Goal: Information Seeking & Learning: Learn about a topic

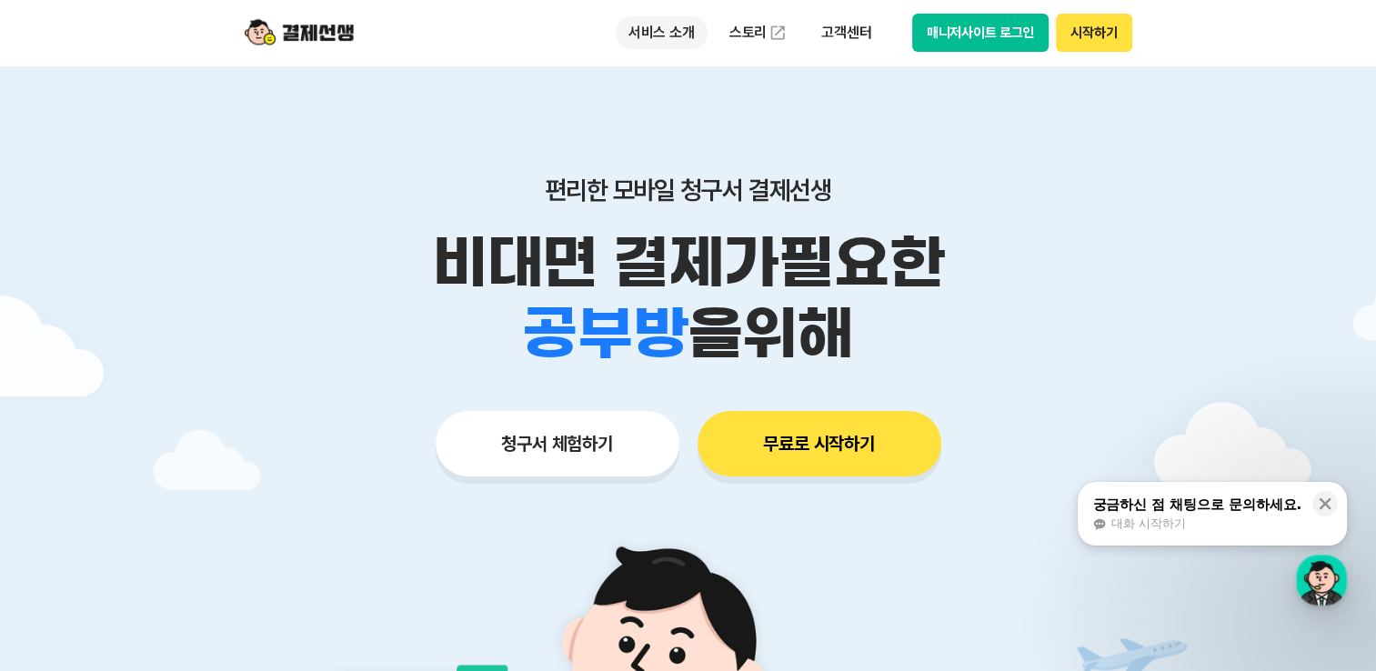
click at [684, 30] on p "서비스 소개" at bounding box center [662, 32] width 92 height 33
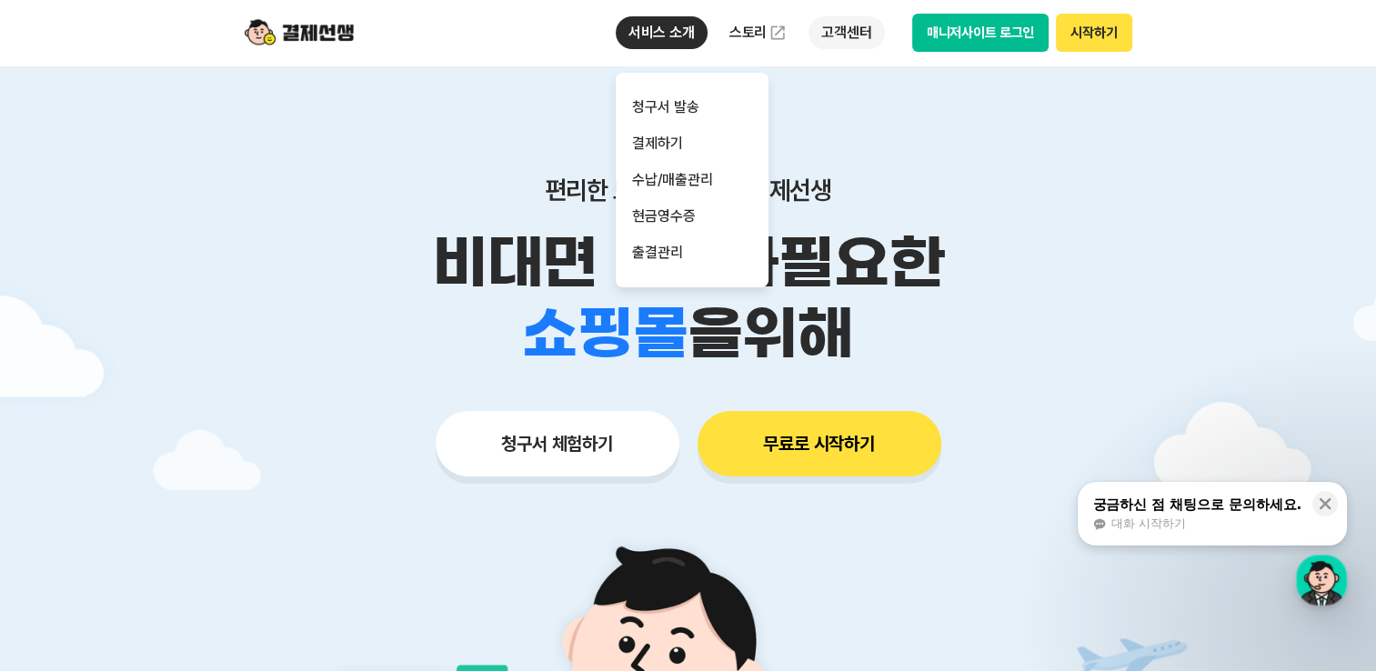
click at [851, 45] on p "고객센터" at bounding box center [846, 32] width 75 height 33
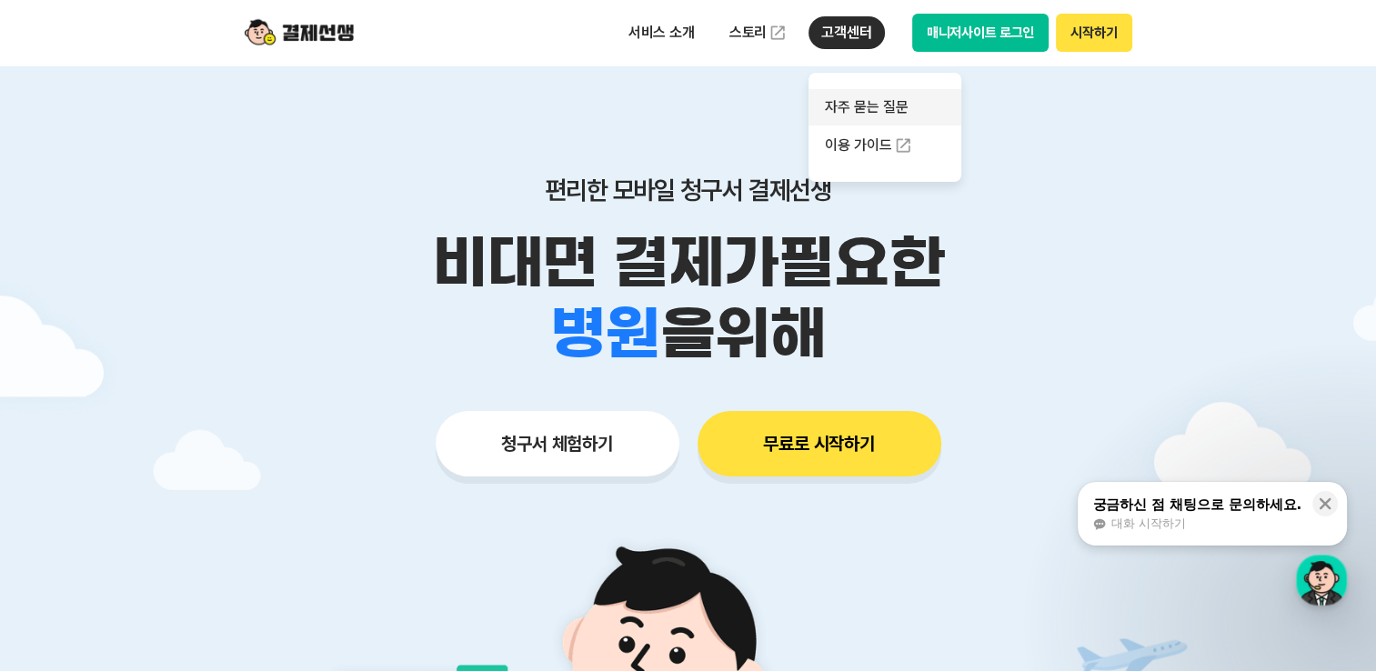
click at [864, 113] on link "자주 묻는 질문" at bounding box center [885, 107] width 153 height 36
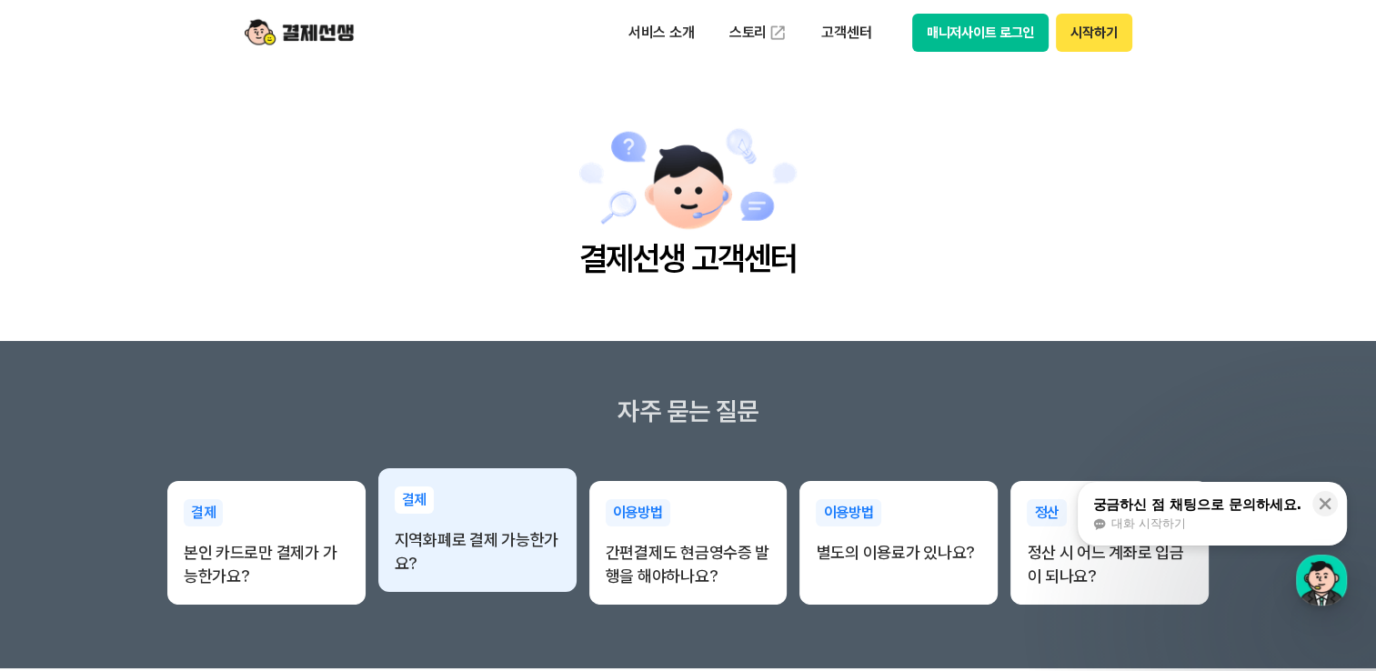
click at [509, 555] on p "지역화폐로 결제 가능한가요?" at bounding box center [478, 551] width 166 height 47
click at [491, 538] on p "지역화폐로 결제 가능한가요?" at bounding box center [478, 551] width 166 height 47
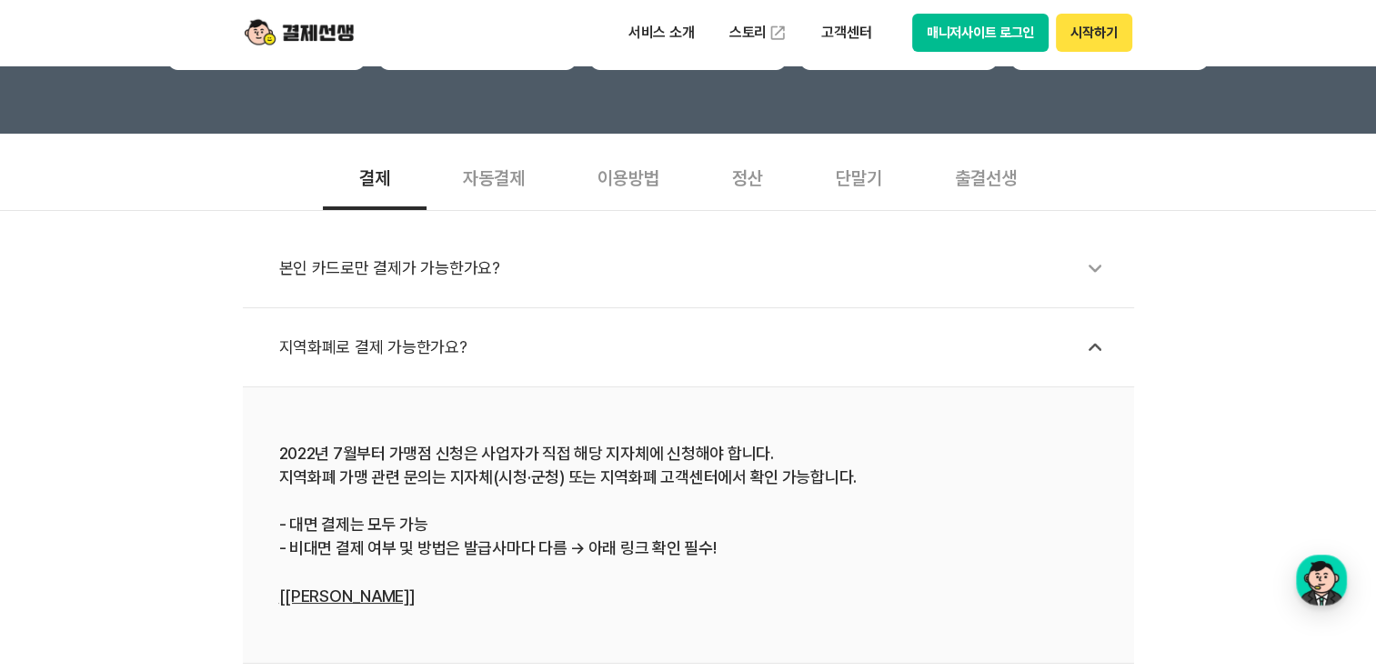
scroll to position [546, 0]
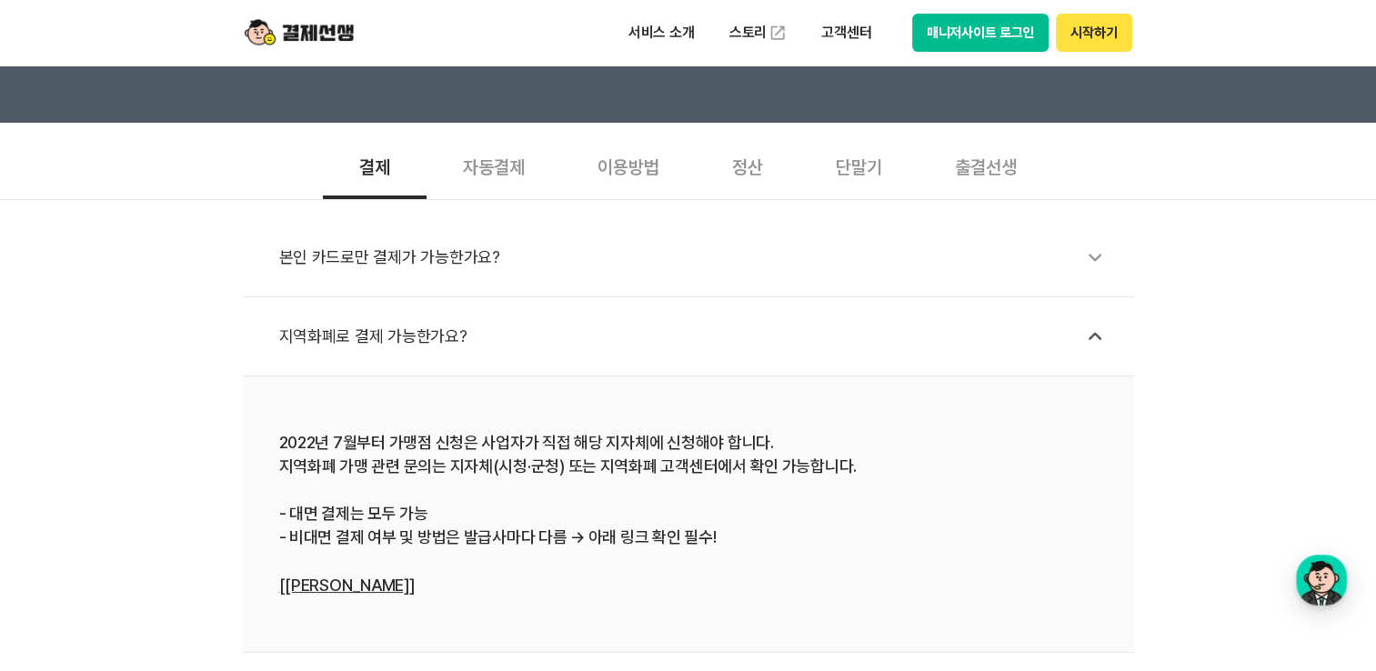
click at [974, 171] on div "출결선생" at bounding box center [986, 165] width 135 height 67
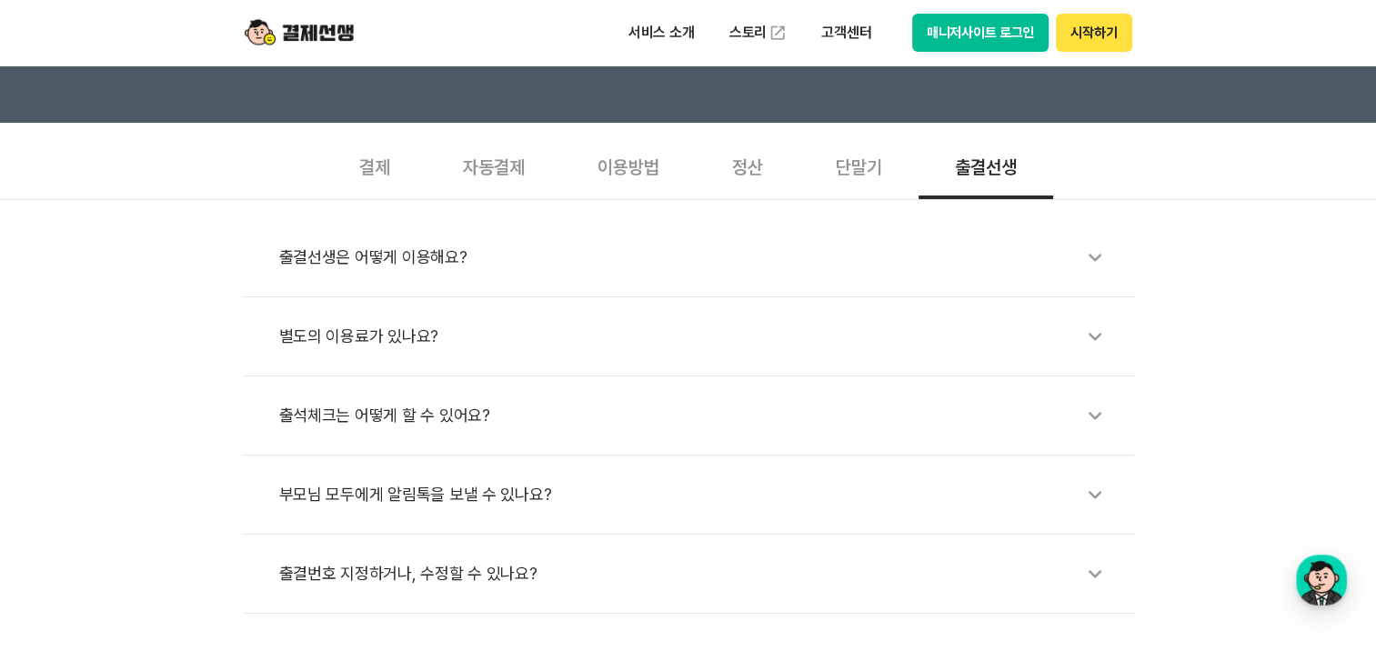
click at [367, 347] on div "별도의 이용료가 있나요?" at bounding box center [697, 337] width 837 height 42
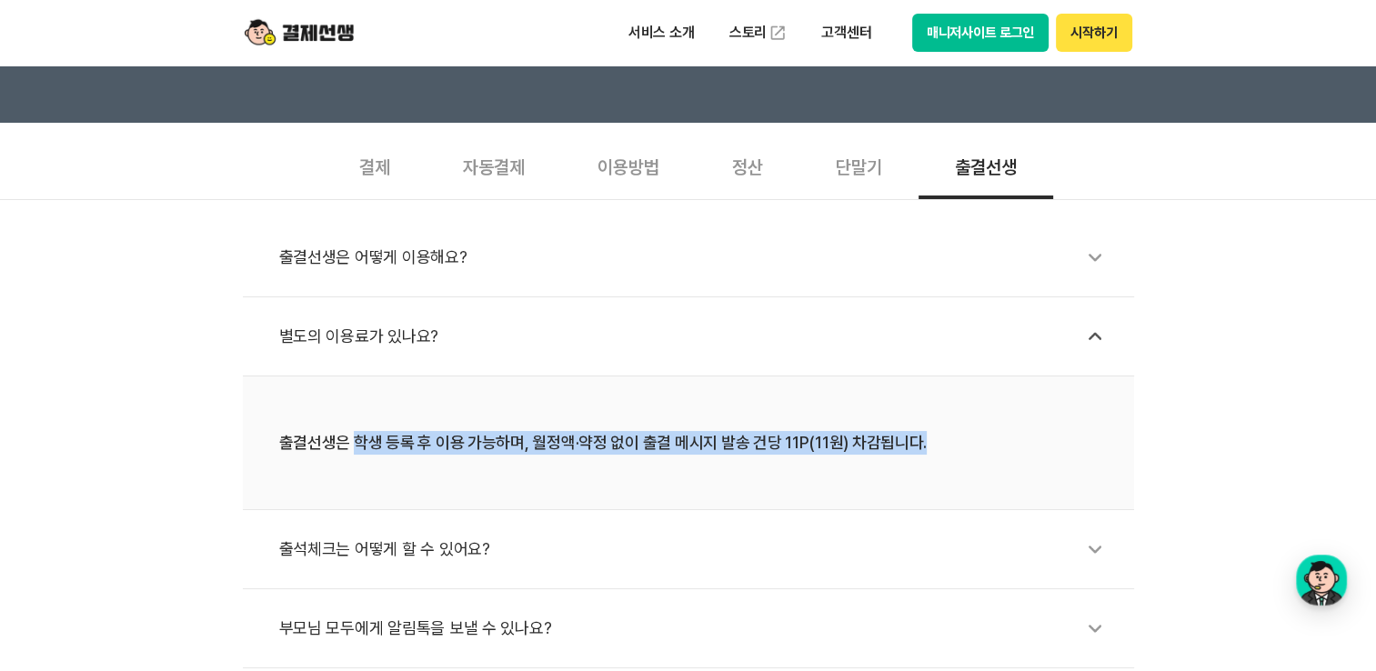
drag, startPoint x: 355, startPoint y: 447, endPoint x: 948, endPoint y: 448, distance: 593.0
click at [948, 448] on div "출결선생은 학생 등록 후 이용 가능하며, 월정액·약정 없이 출결 메시지 발송 건당 11P(11원) 차감됩니다." at bounding box center [688, 443] width 819 height 24
click at [929, 445] on div "출결선생은 학생 등록 후 이용 가능하며, 월정액·약정 없이 출결 메시지 발송 건당 11P(11원) 차감됩니다." at bounding box center [688, 443] width 819 height 24
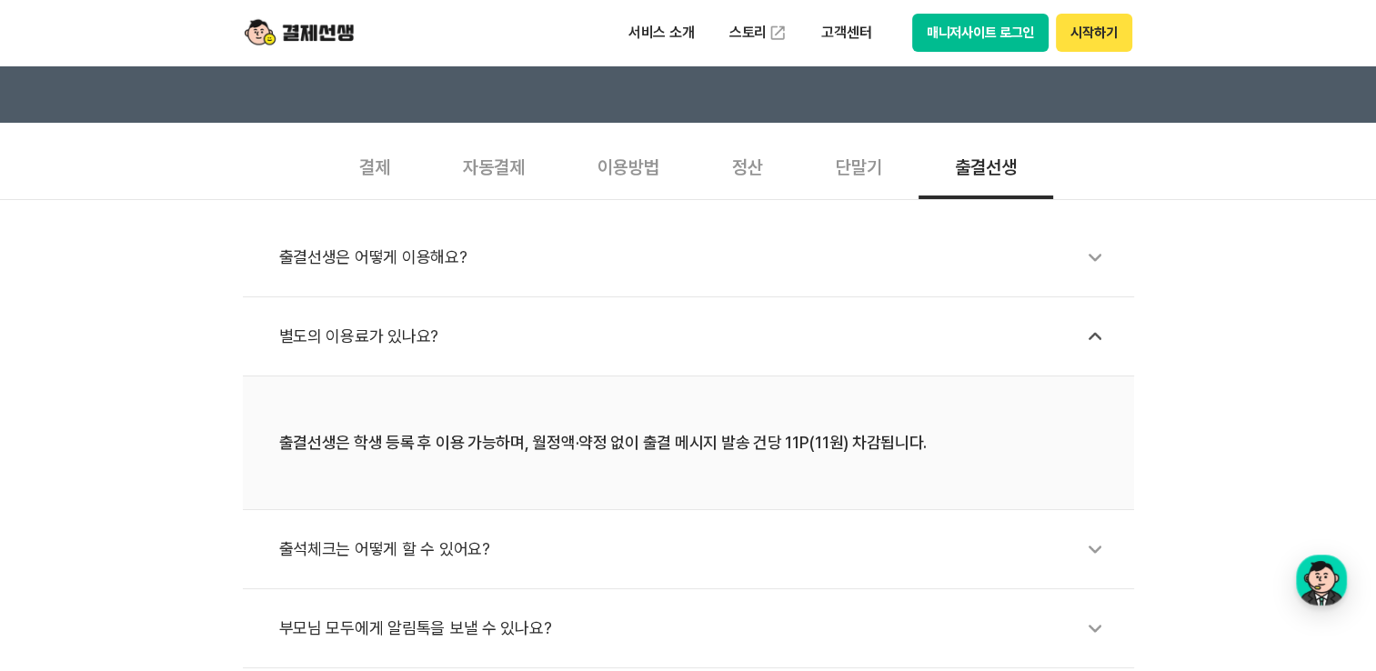
click at [920, 443] on div "출결선생은 학생 등록 후 이용 가능하며, 월정액·약정 없이 출결 메시지 발송 건당 11P(11원) 차감됩니다." at bounding box center [688, 443] width 819 height 24
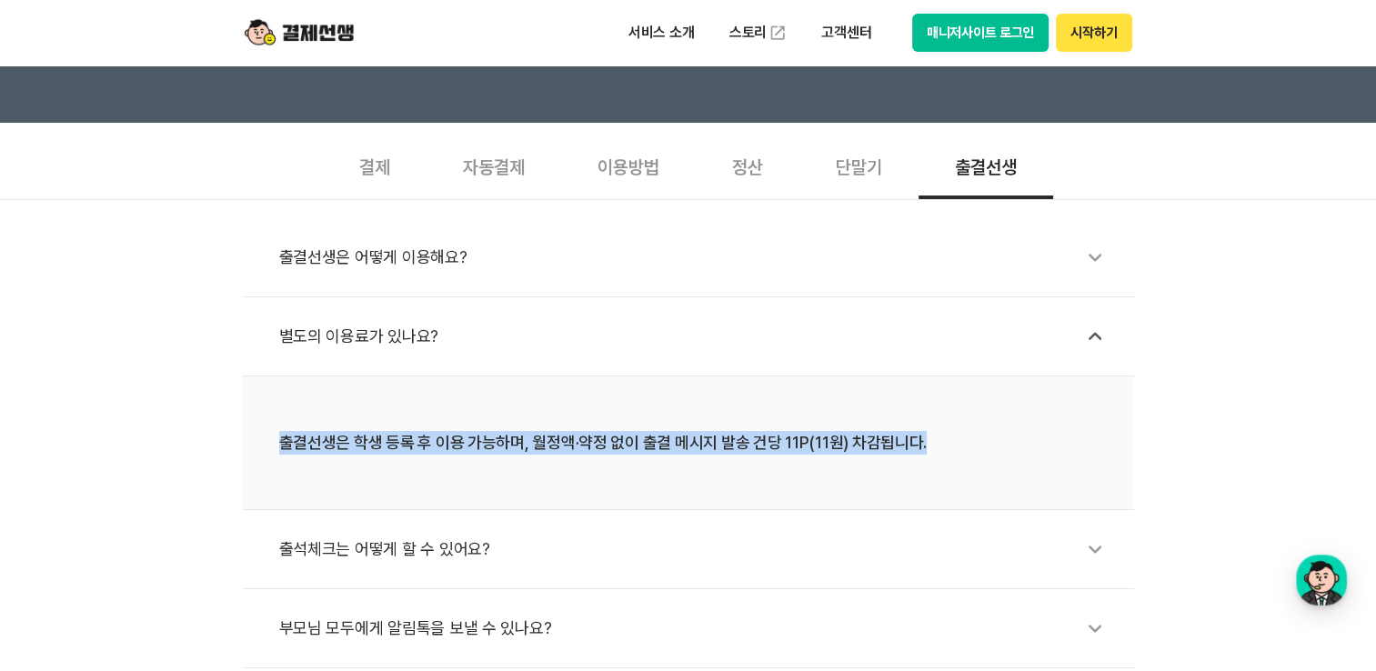
drag, startPoint x: 919, startPoint y: 442, endPoint x: 278, endPoint y: 463, distance: 640.6
click at [278, 463] on li "출결선생은 학생 등록 후 이용 가능하며, 월정액·약정 없이 출결 메시지 발송 건당 11P(11원) 차감됩니다." at bounding box center [688, 444] width 891 height 134
drag, startPoint x: 278, startPoint y: 463, endPoint x: 360, endPoint y: 484, distance: 84.5
click at [360, 484] on li "출결선생은 학생 등록 후 이용 가능하며, 월정액·약정 없이 출결 메시지 발송 건당 11P(11원) 차감됩니다." at bounding box center [688, 444] width 891 height 134
click at [367, 486] on li "출결선생은 학생 등록 후 이용 가능하며, 월정액·약정 없이 출결 메시지 발송 건당 11P(11원) 차감됩니다." at bounding box center [688, 444] width 891 height 134
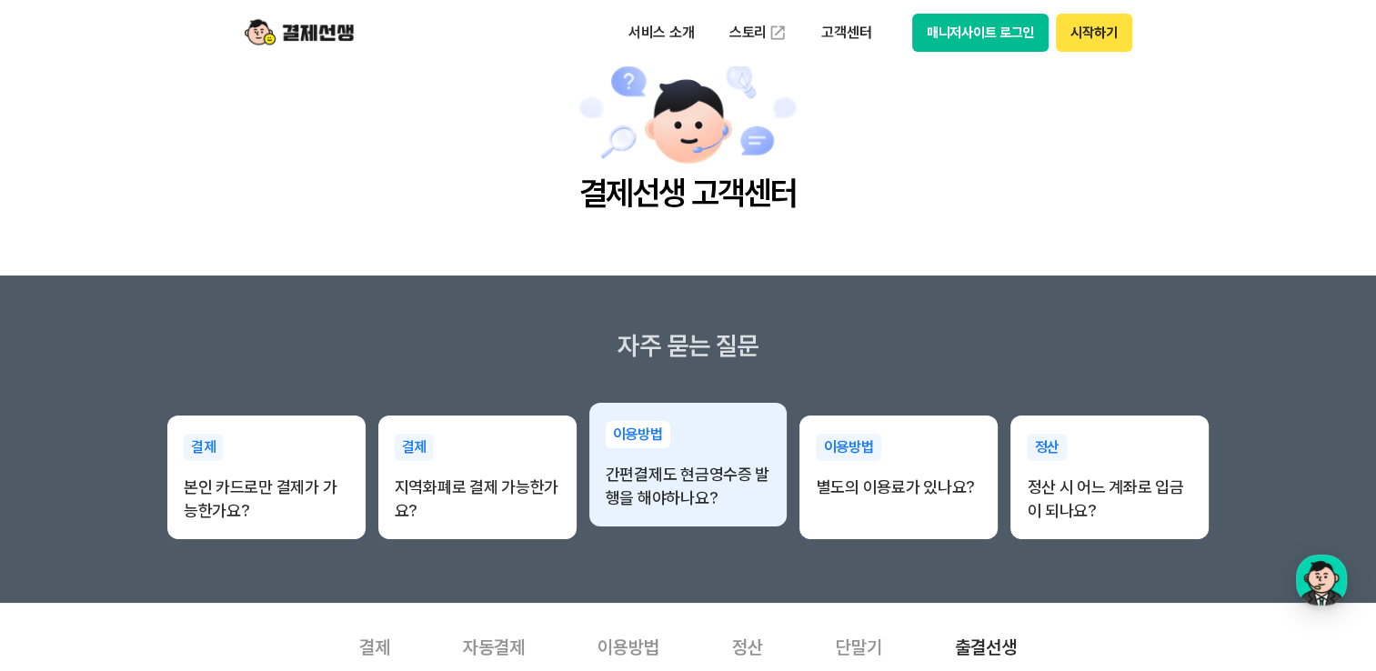
scroll to position [0, 0]
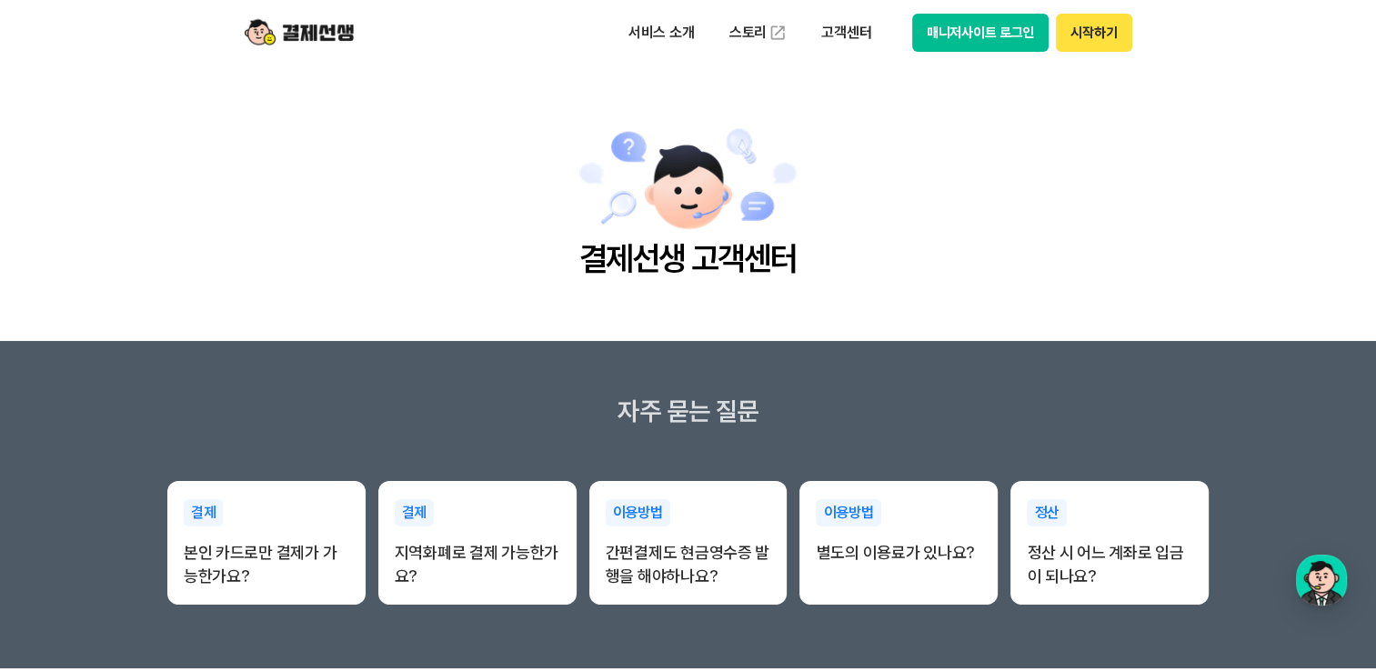
click at [289, 30] on img at bounding box center [299, 32] width 109 height 35
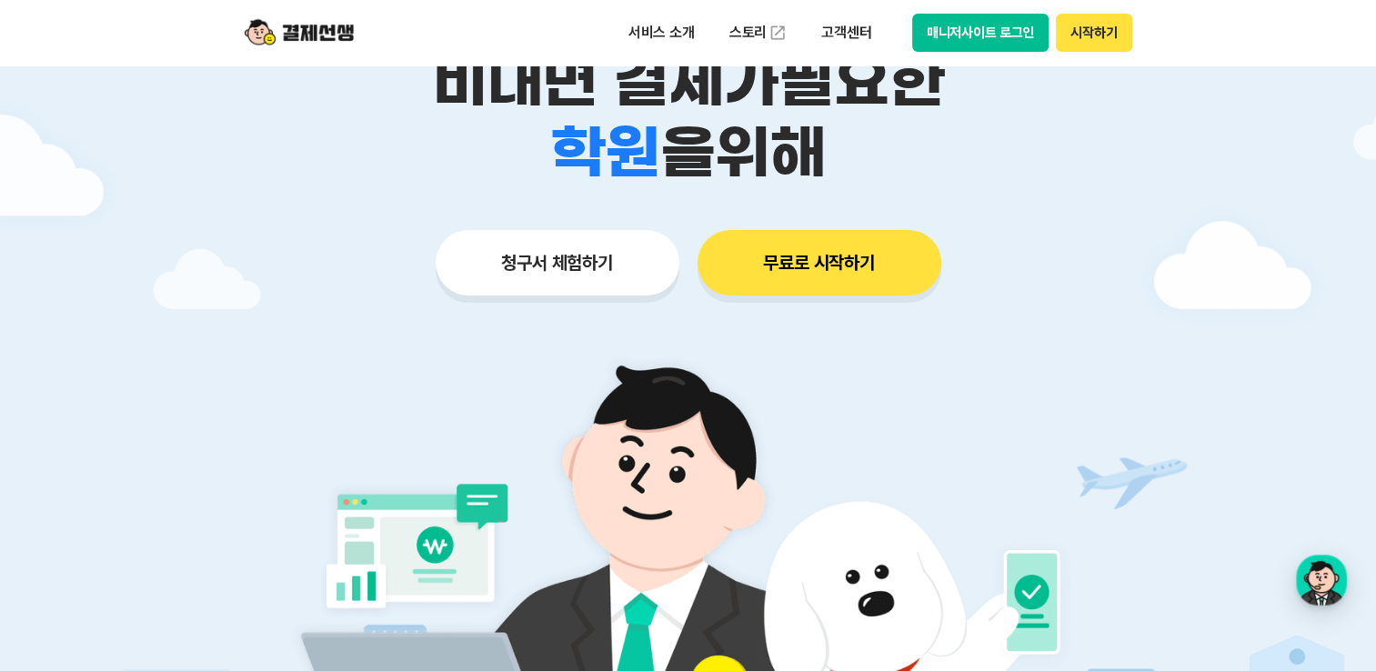
scroll to position [182, 0]
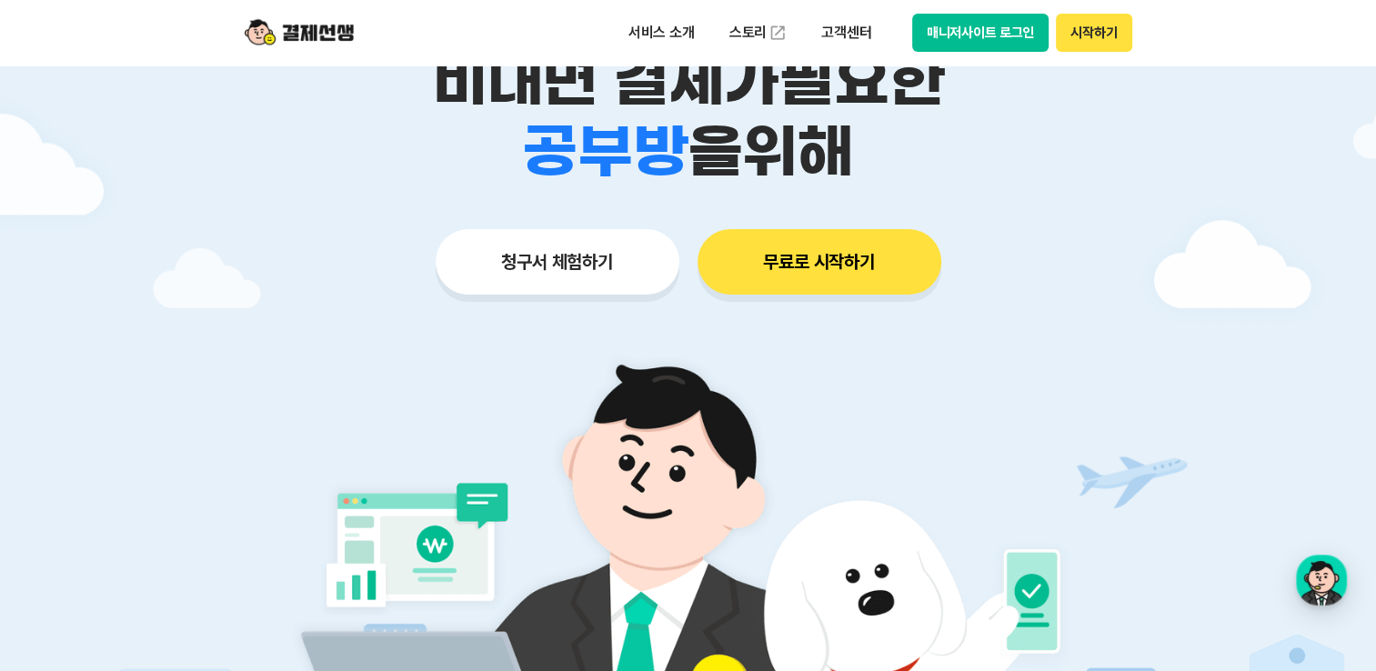
click at [517, 264] on button "청구서 체험하기" at bounding box center [558, 261] width 244 height 65
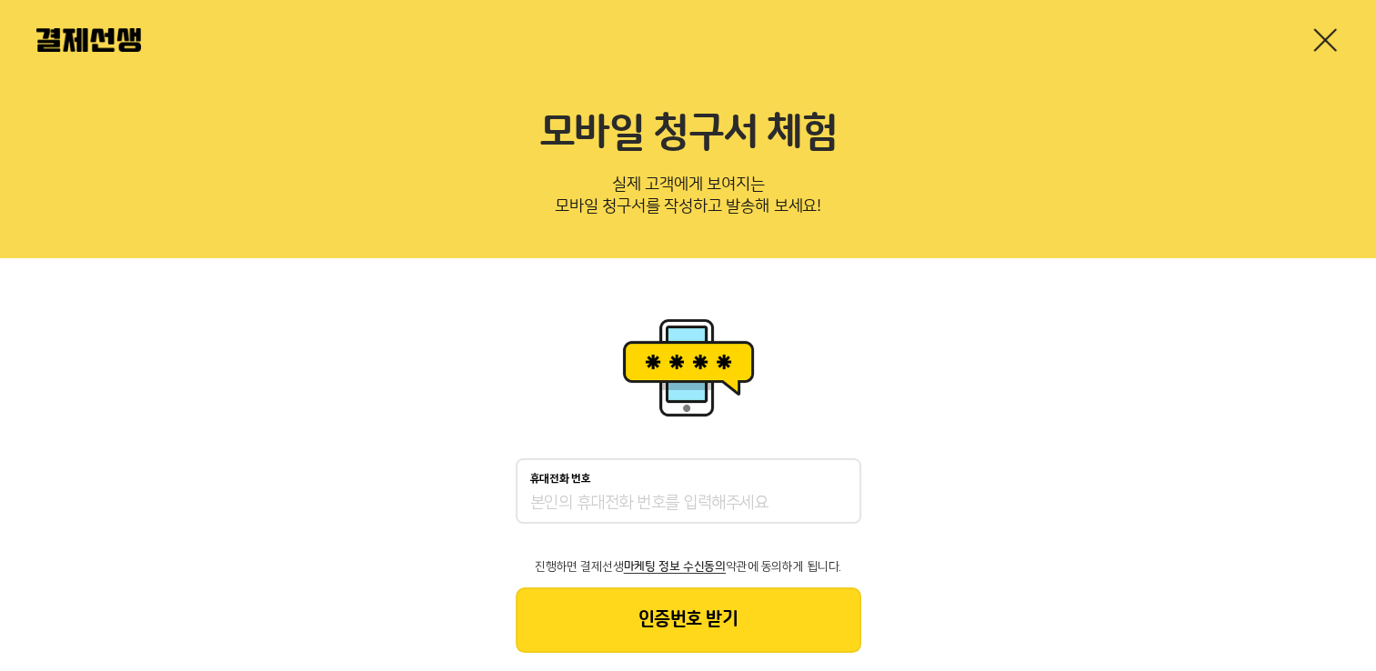
click at [1354, 33] on div at bounding box center [688, 40] width 1376 height 80
click at [1336, 33] on link at bounding box center [1325, 39] width 29 height 29
